Goal: Complete application form

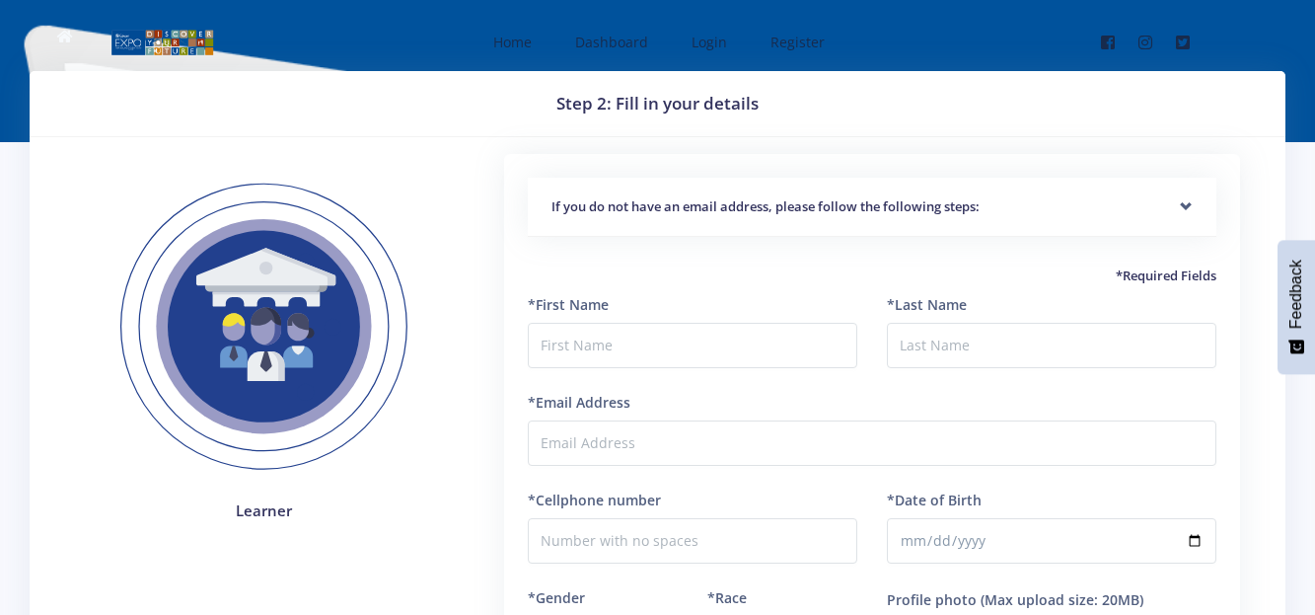
scroll to position [39, 0]
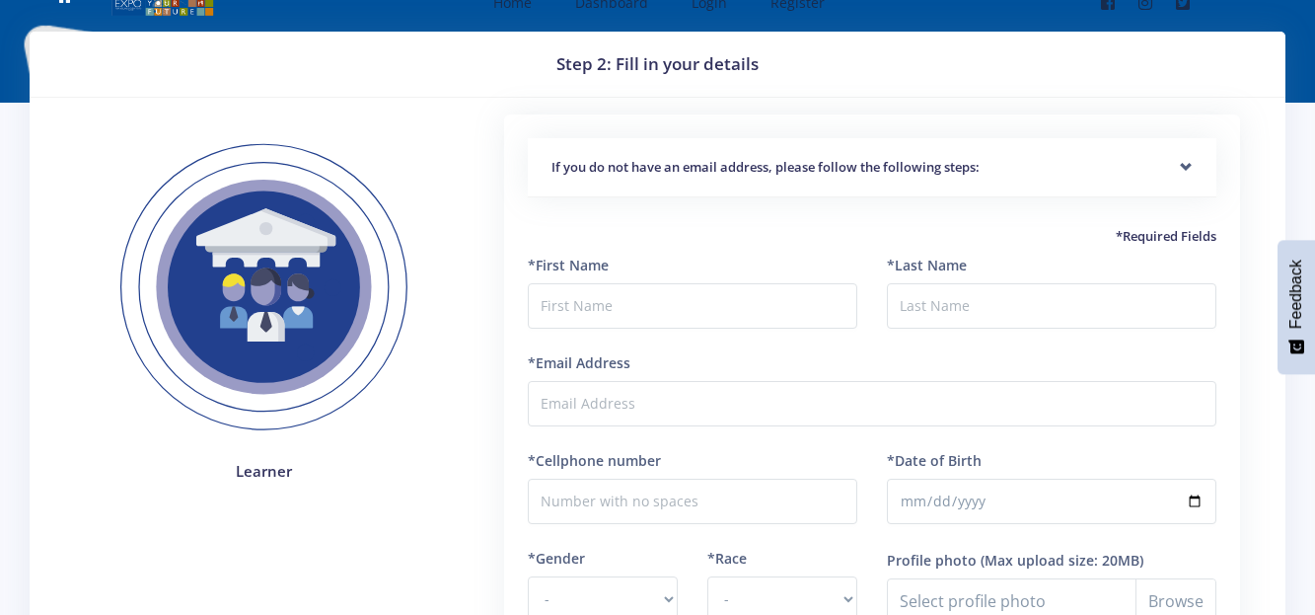
click at [562, 158] on h5 "If you do not have an email address, please follow the following steps:" at bounding box center [871, 168] width 641 height 20
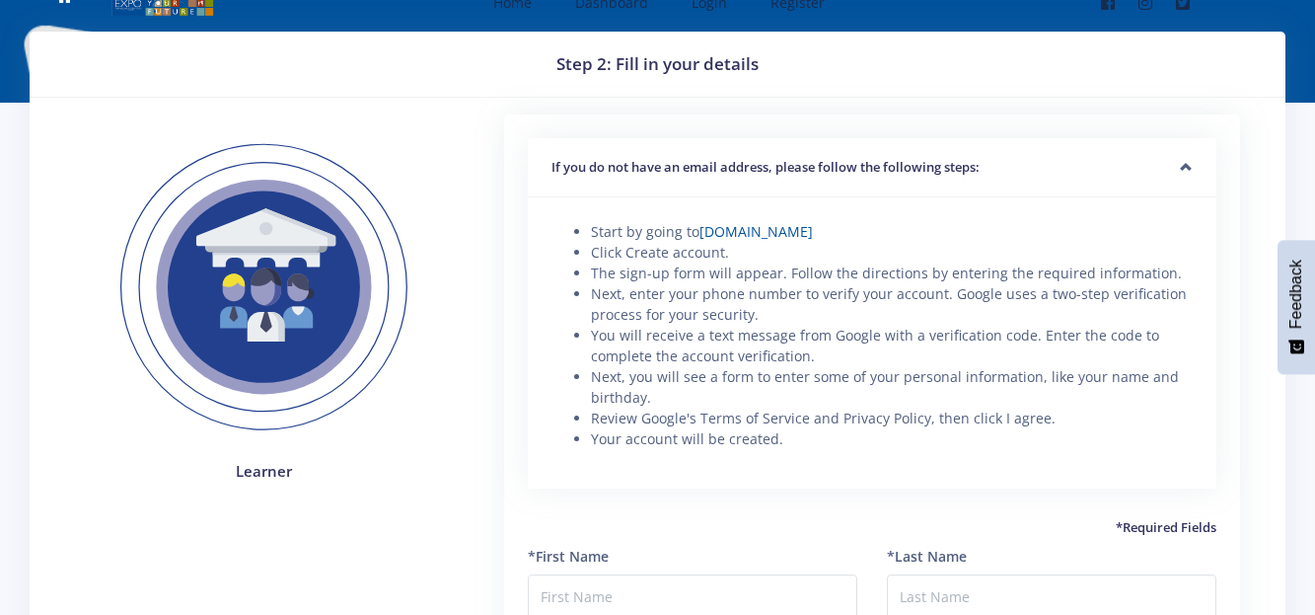
click at [562, 158] on h5 "If you do not have an email address, please follow the following steps:" at bounding box center [871, 168] width 641 height 20
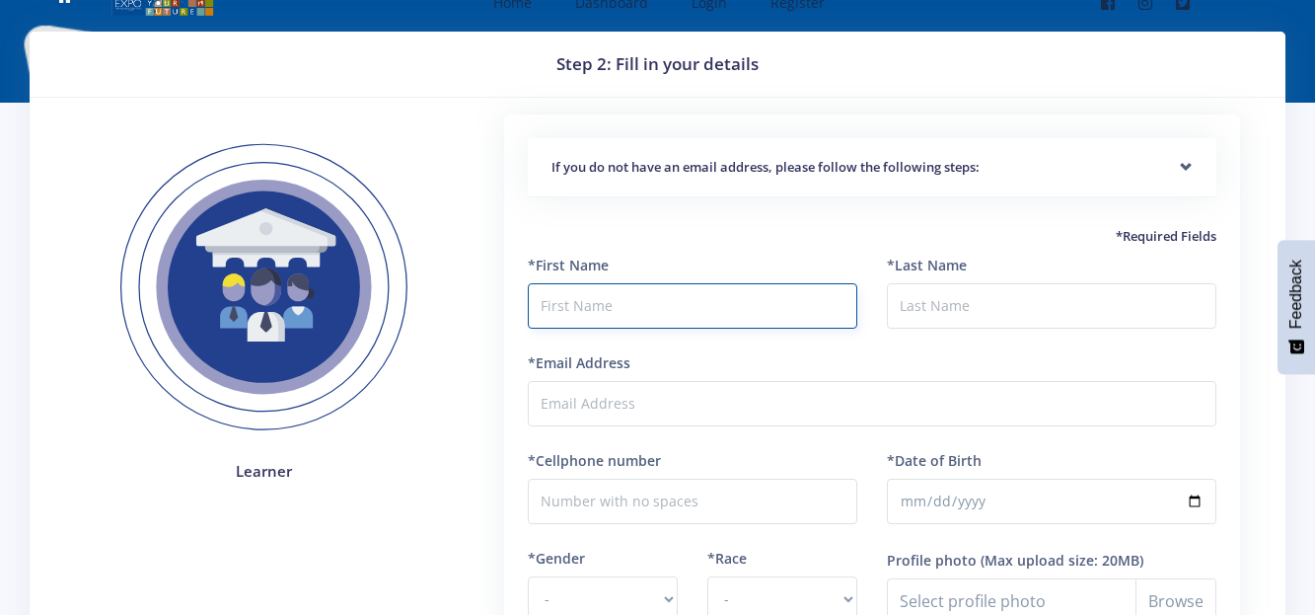
click at [576, 318] on input "text" at bounding box center [693, 305] width 330 height 45
type input "n"
type input "Nonhle"
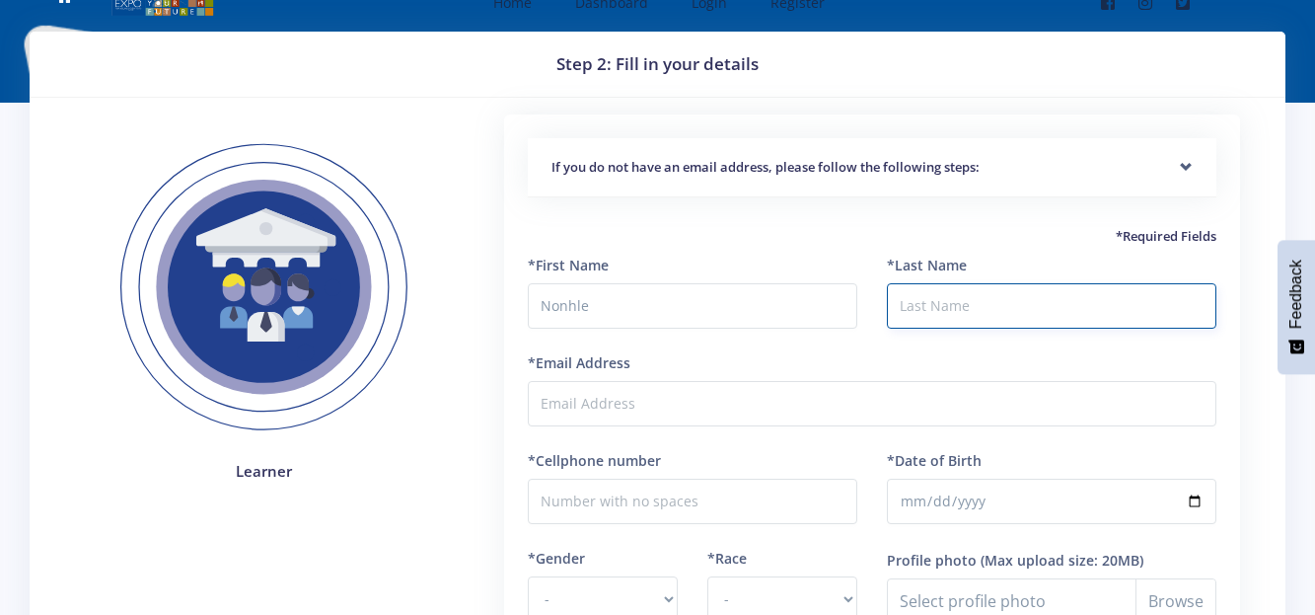
click at [977, 312] on input "*Last Name" at bounding box center [1052, 305] width 330 height 45
type input "Mashiloane"
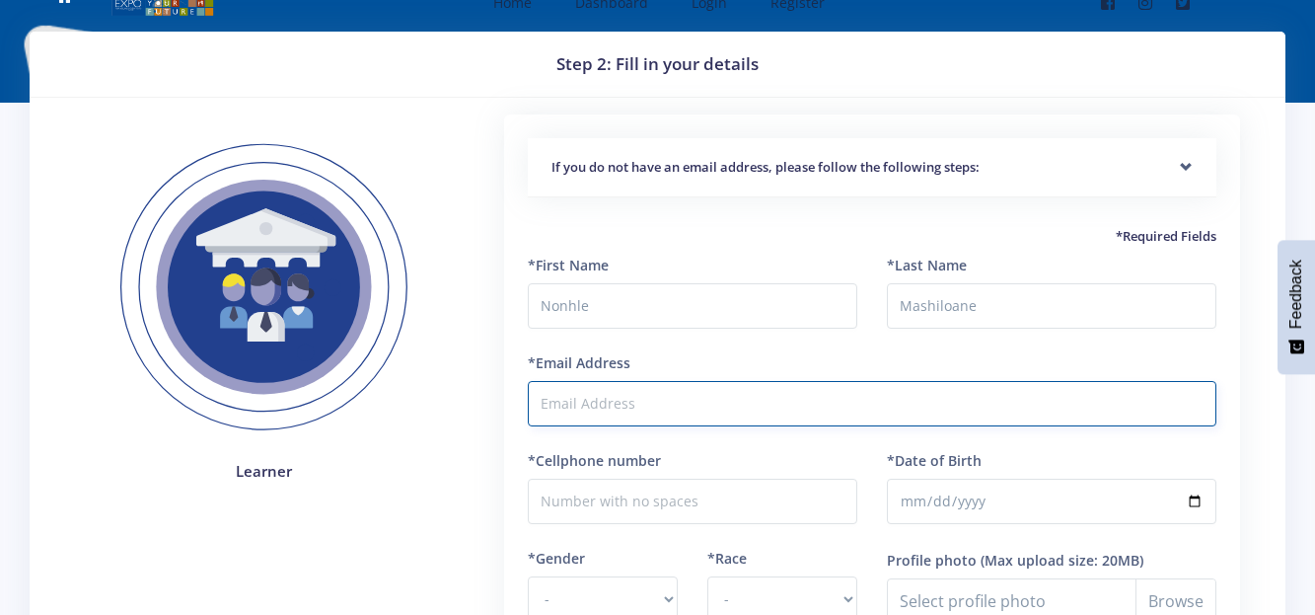
click at [662, 408] on input "*Email Address" at bounding box center [872, 403] width 689 height 45
click at [707, 385] on input "*Email Address" at bounding box center [872, 403] width 689 height 45
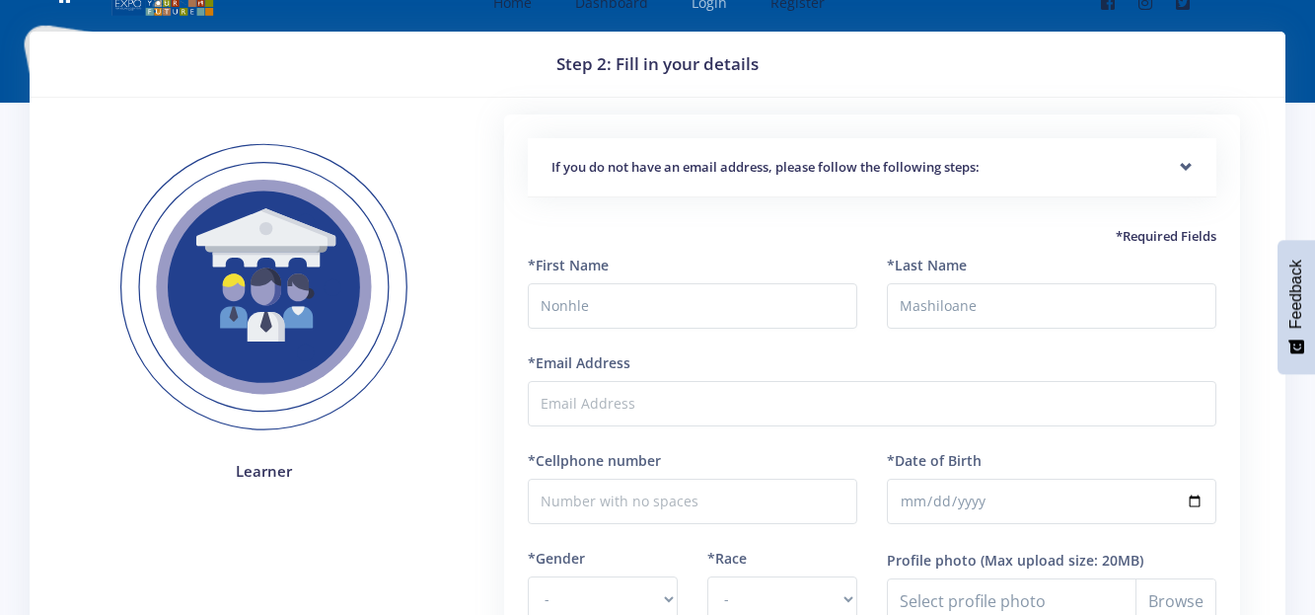
click at [712, 1] on span "Login" at bounding box center [710, 2] width 36 height 19
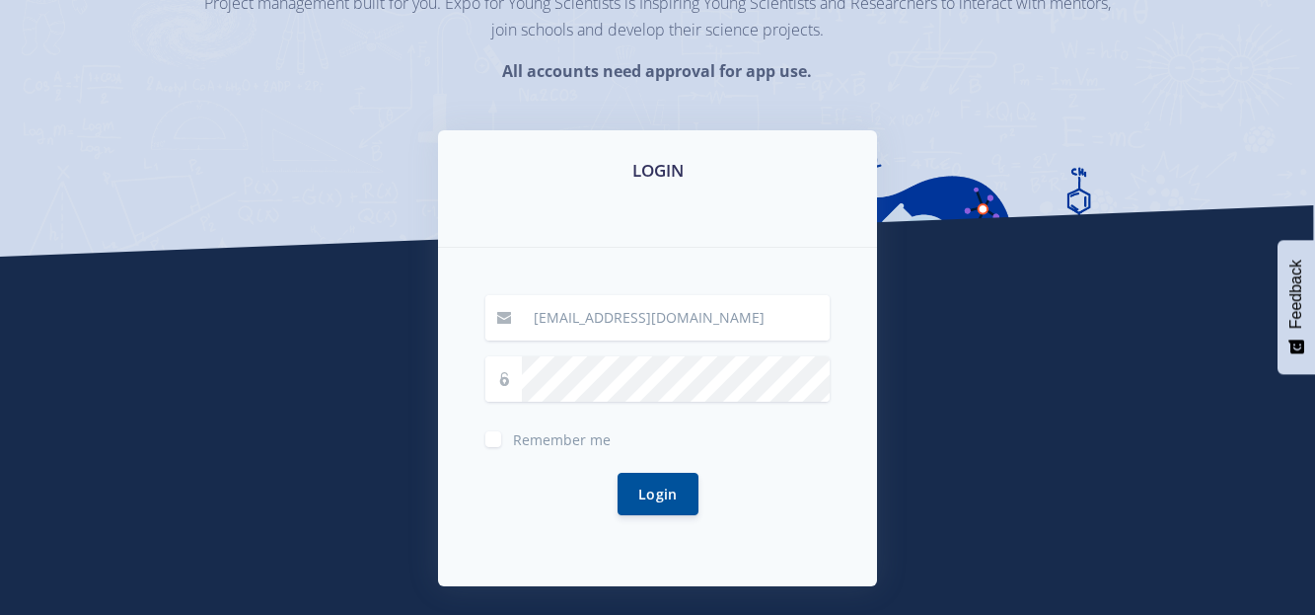
scroll to position [237, 0]
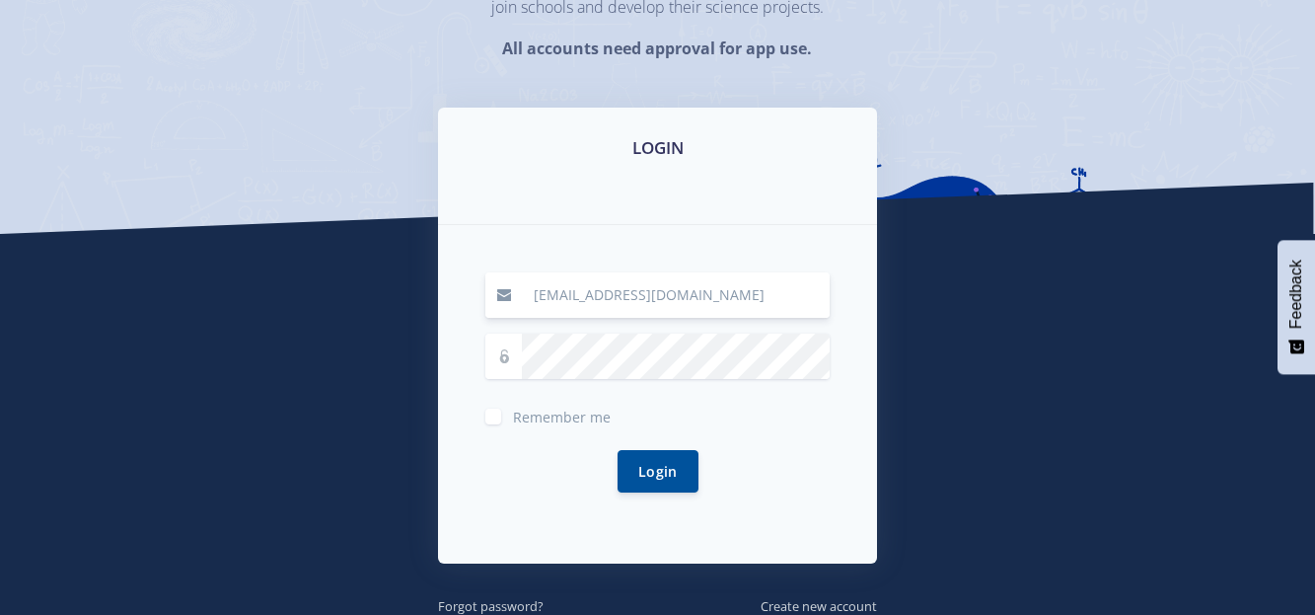
click at [752, 303] on input "[EMAIL_ADDRESS][DOMAIN_NAME]" at bounding box center [676, 294] width 308 height 45
type input "d"
click at [601, 299] on input at bounding box center [676, 294] width 308 height 45
type input "h"
type input "[EMAIL_ADDRESS][DOMAIN_NAME]"
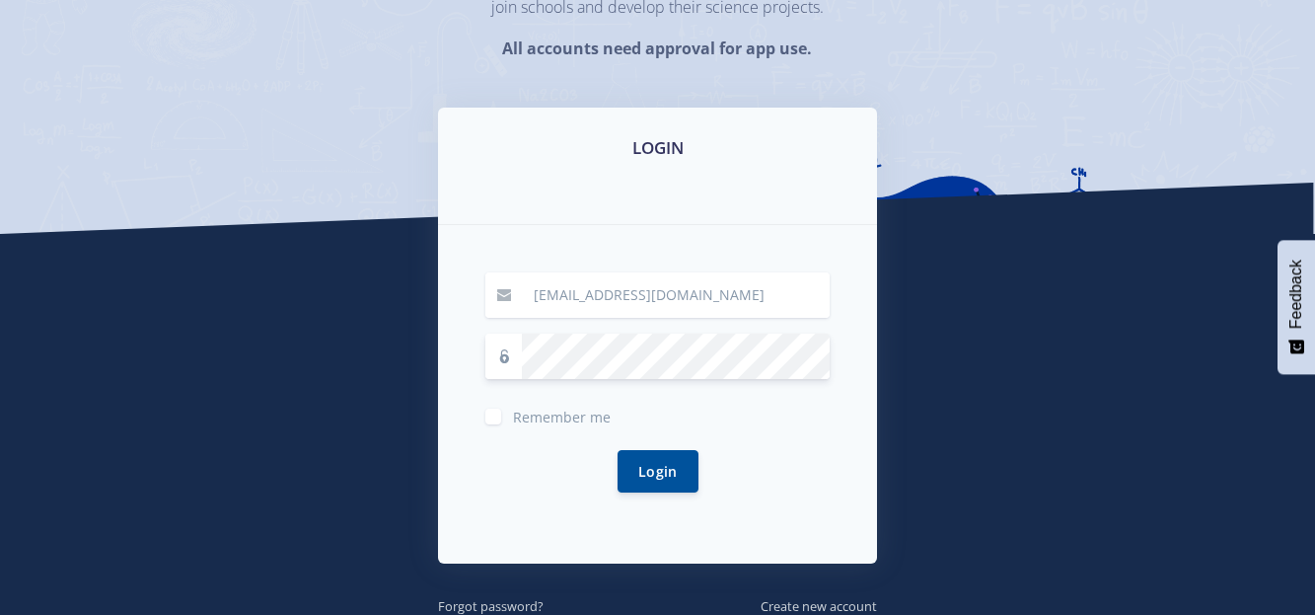
click at [618, 450] on button "Login" at bounding box center [658, 471] width 81 height 42
click at [659, 469] on button "Login" at bounding box center [658, 470] width 81 height 42
